Goal: Obtain resource: Download file/media

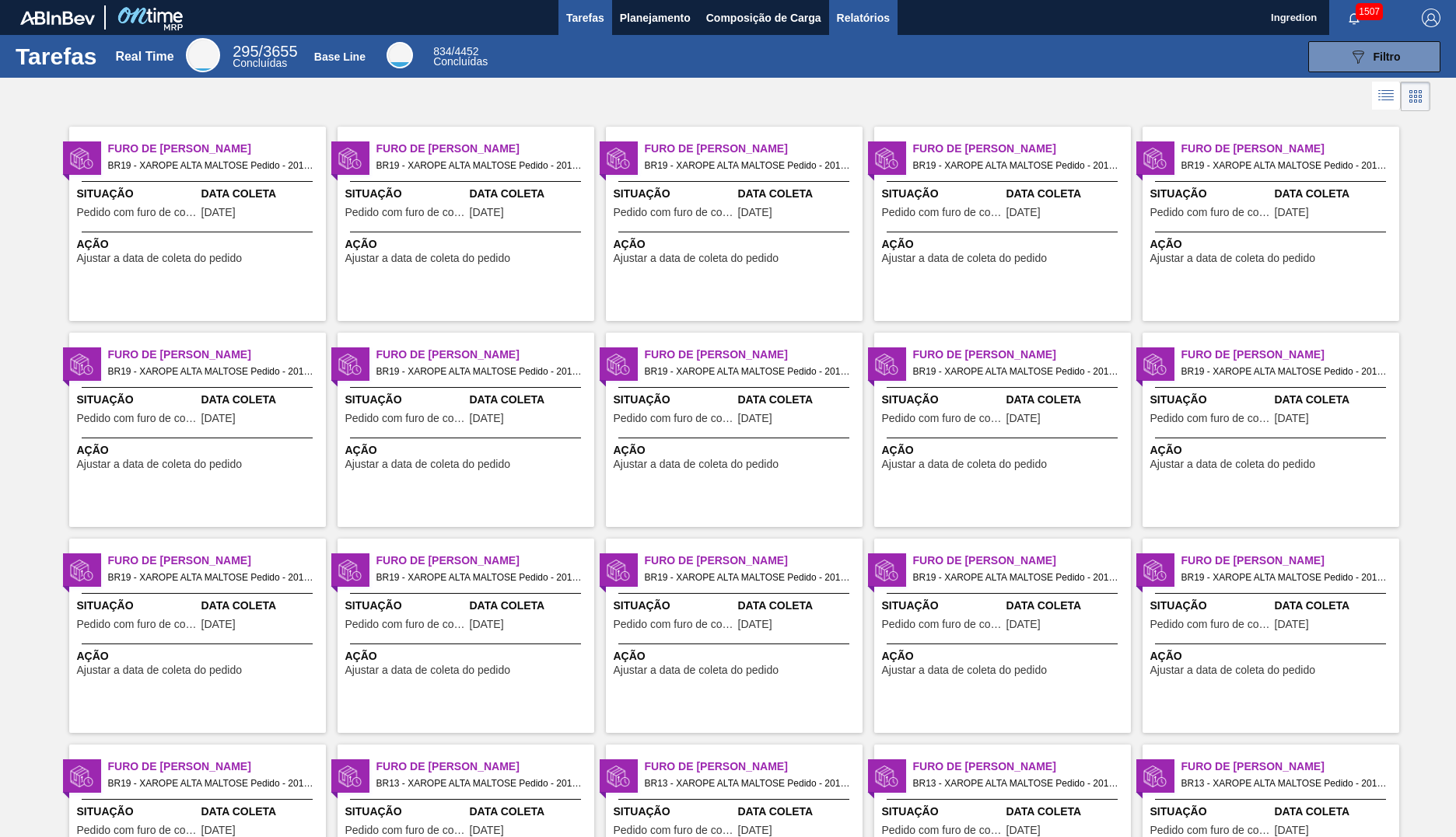
click at [861, 17] on span "Relatórios" at bounding box center [863, 18] width 53 height 18
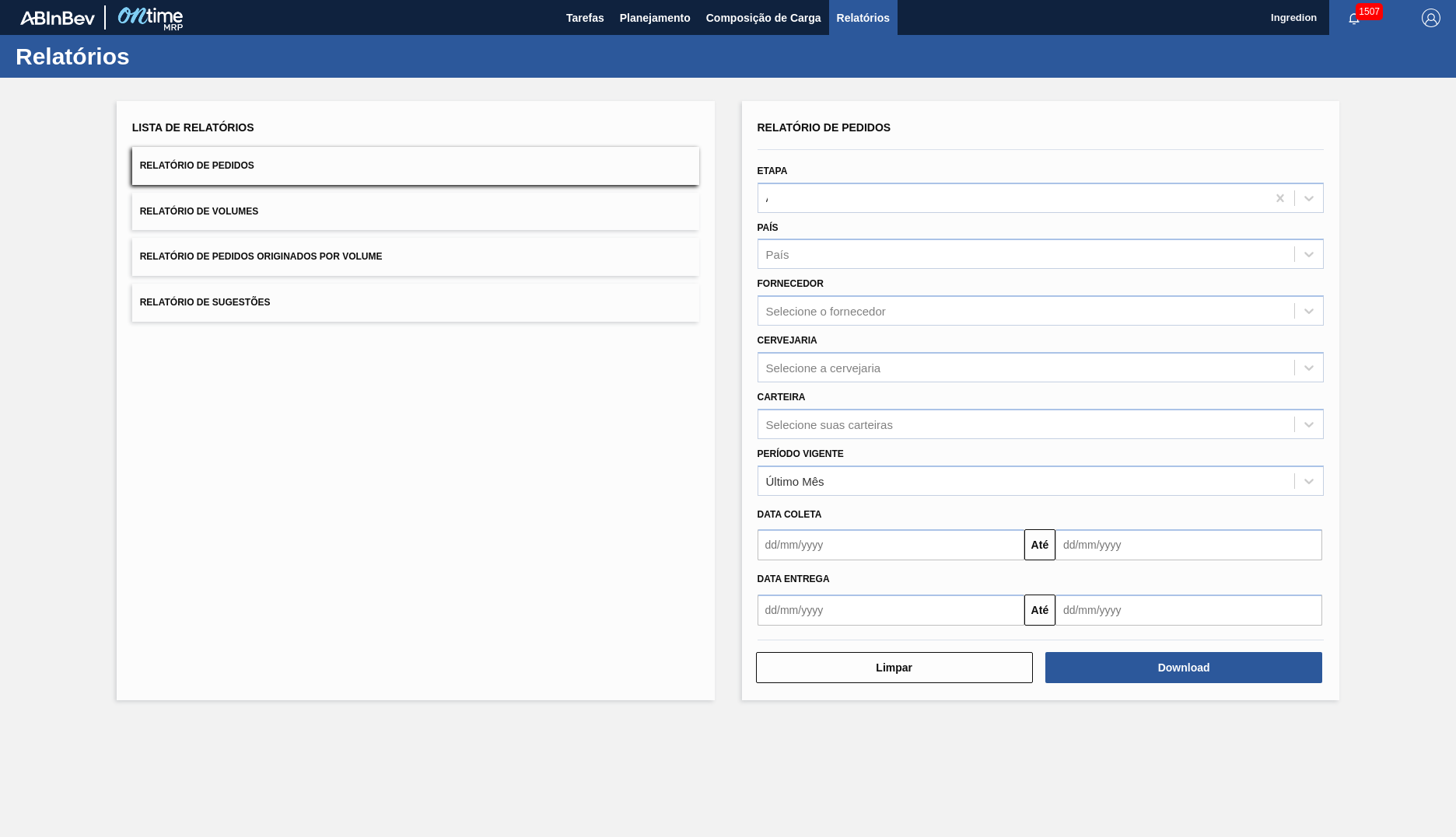
type input "Aguardando Faturamento"
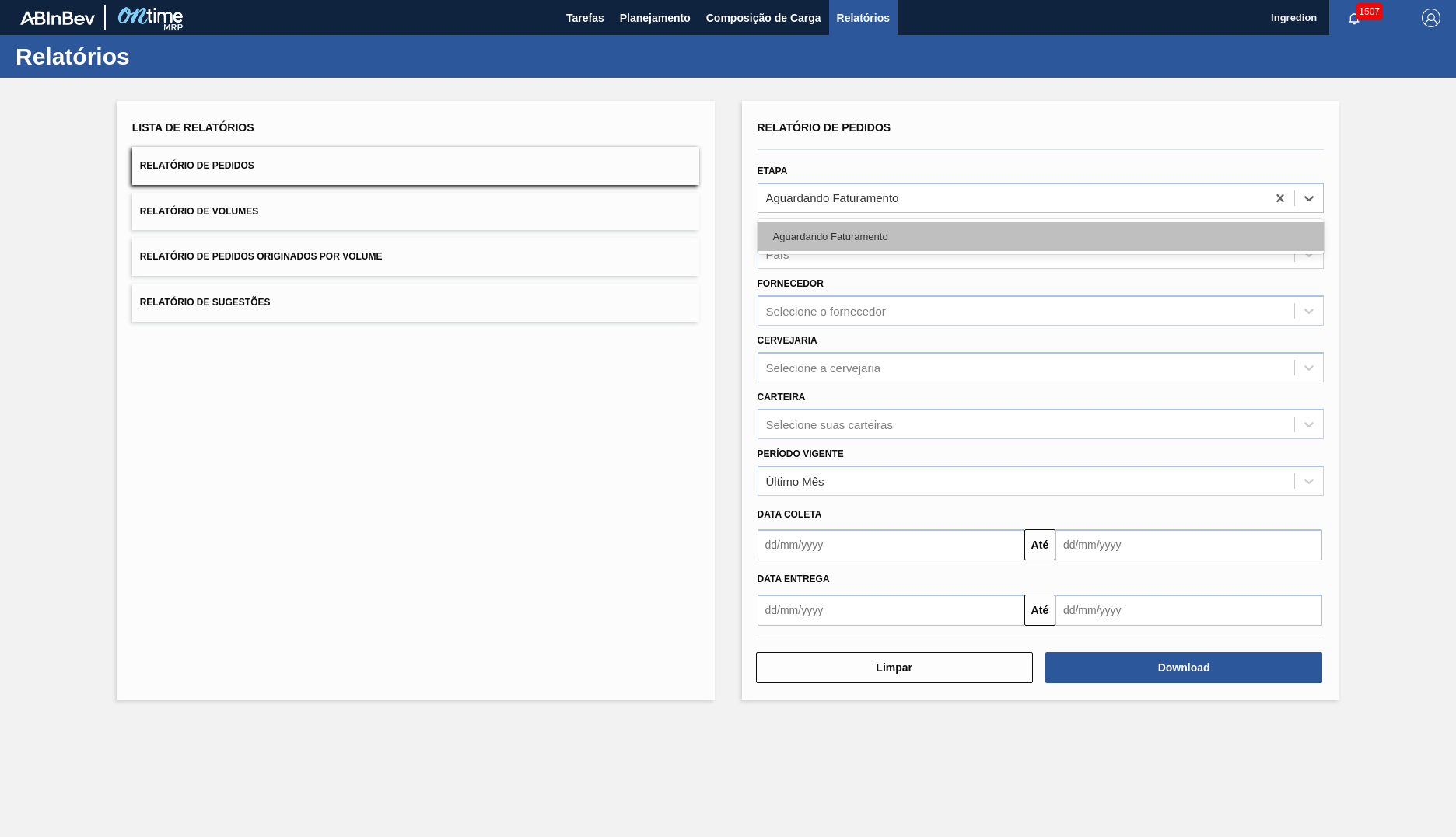
click at [1040, 236] on div "Aguardando Faturamento" at bounding box center [1041, 236] width 567 height 29
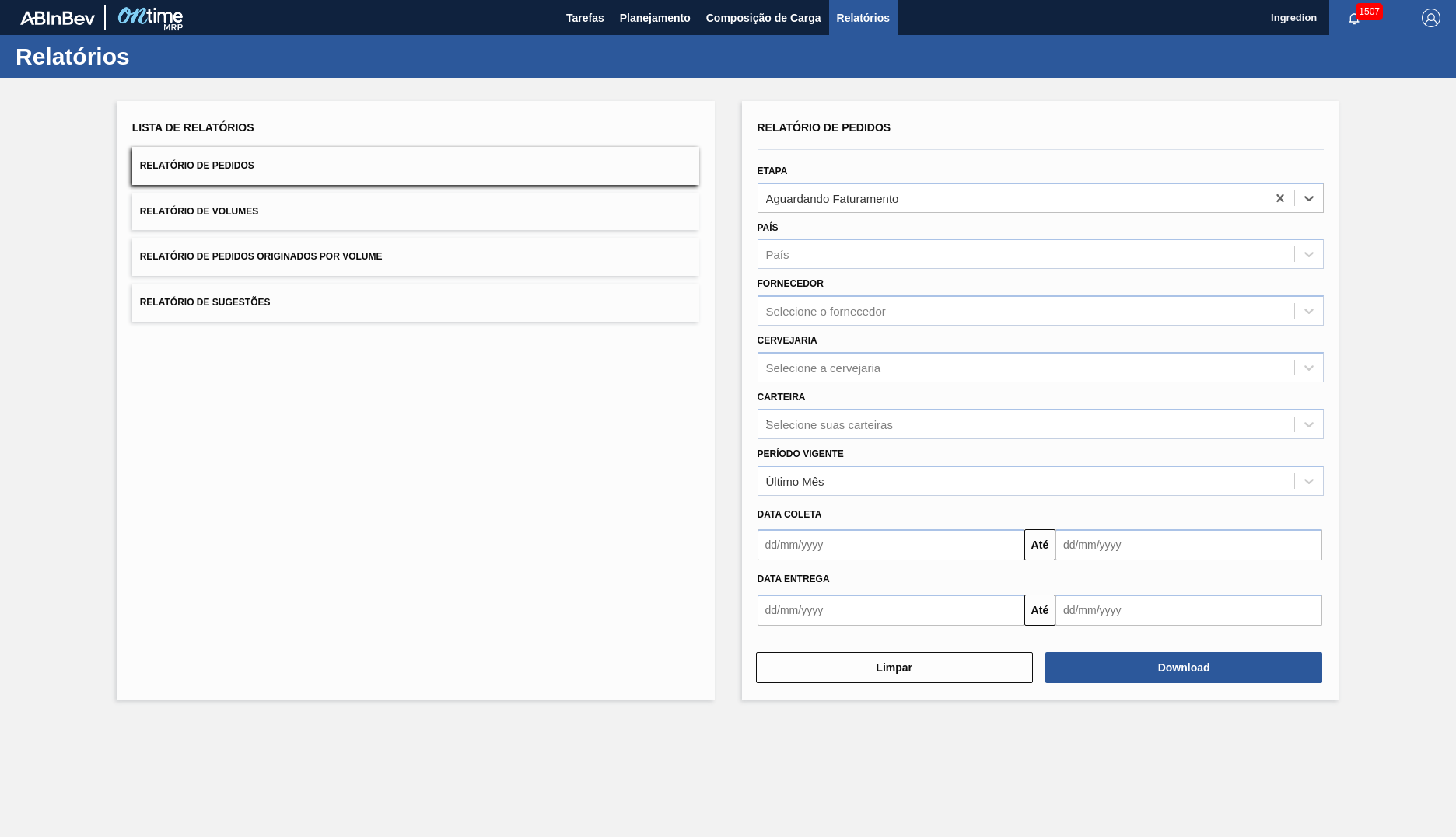
type input "Xarope"
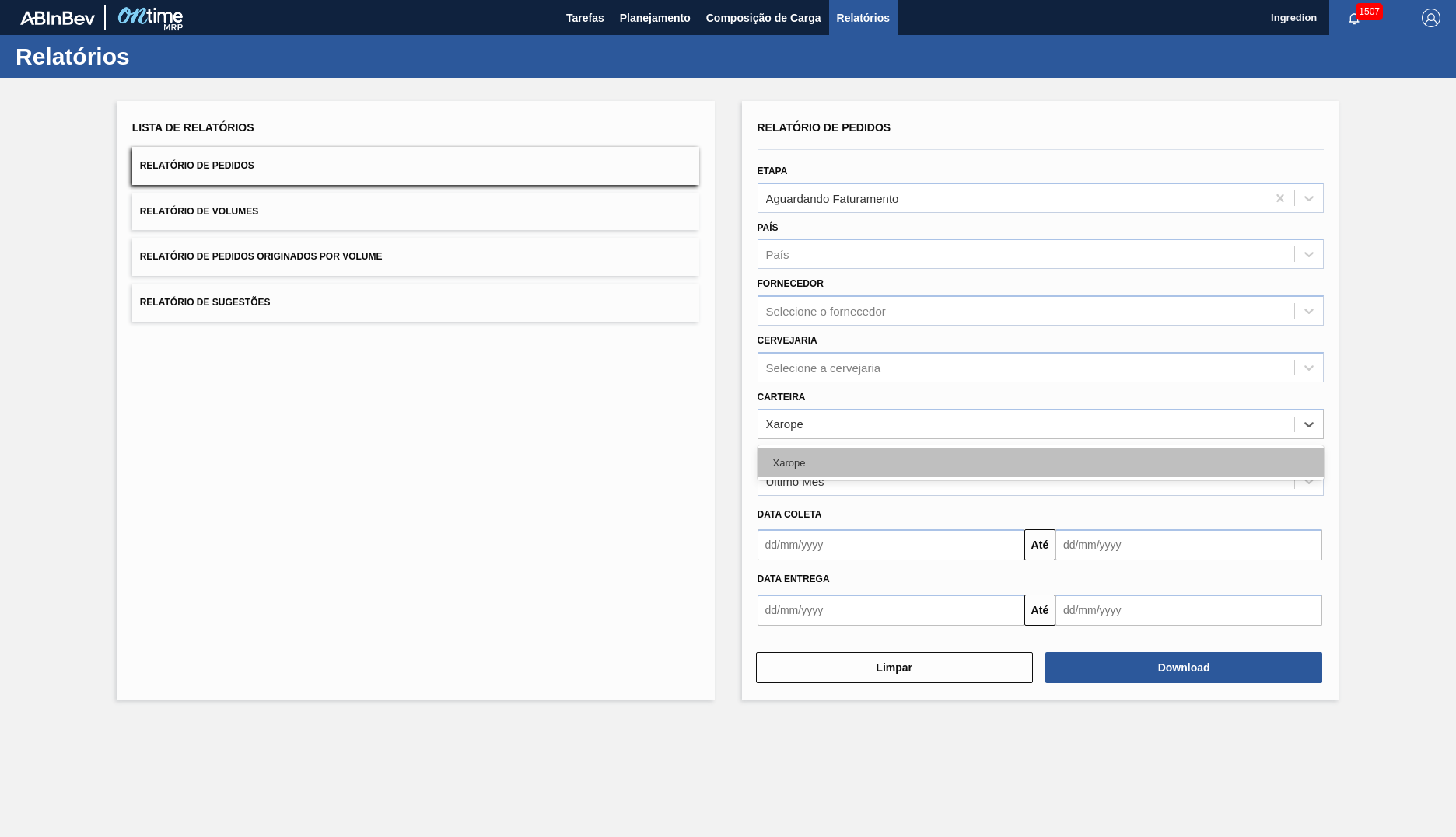
click at [1040, 462] on div "Xarope" at bounding box center [1041, 463] width 567 height 29
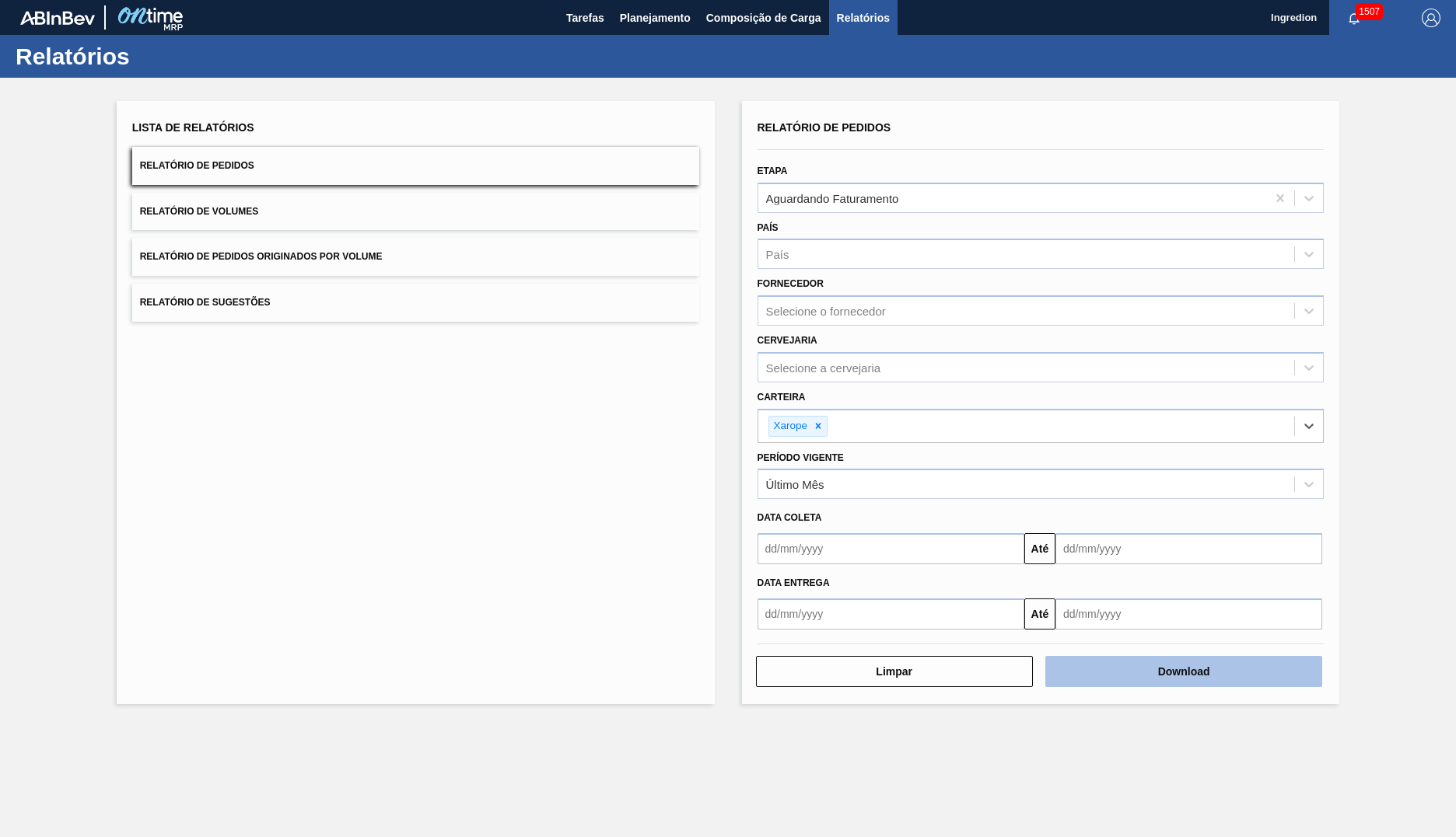
click at [1183, 672] on button "Download" at bounding box center [1183, 671] width 276 height 31
